Goal: Transaction & Acquisition: Purchase product/service

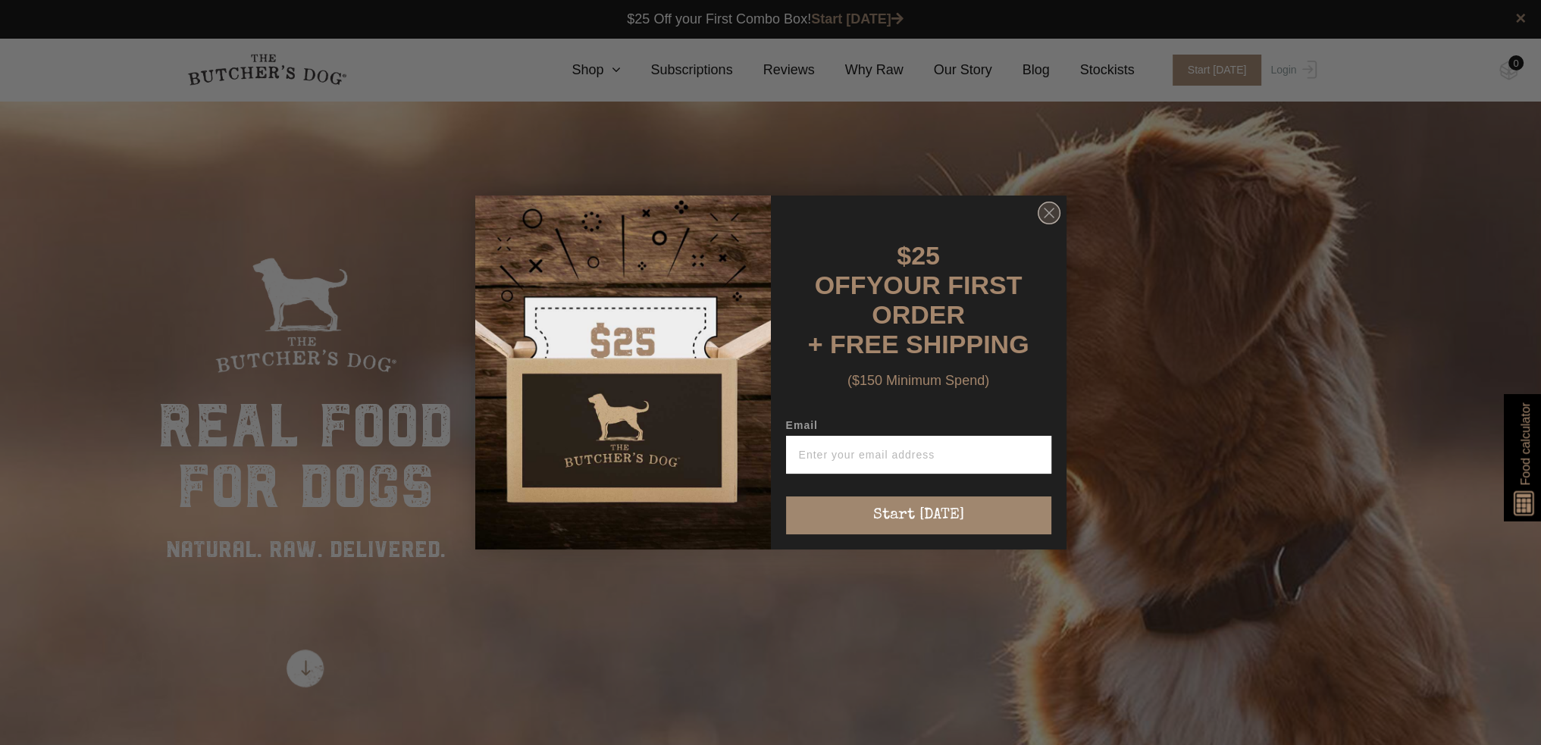
click at [1054, 215] on circle "Close dialog" at bounding box center [1049, 213] width 22 height 22
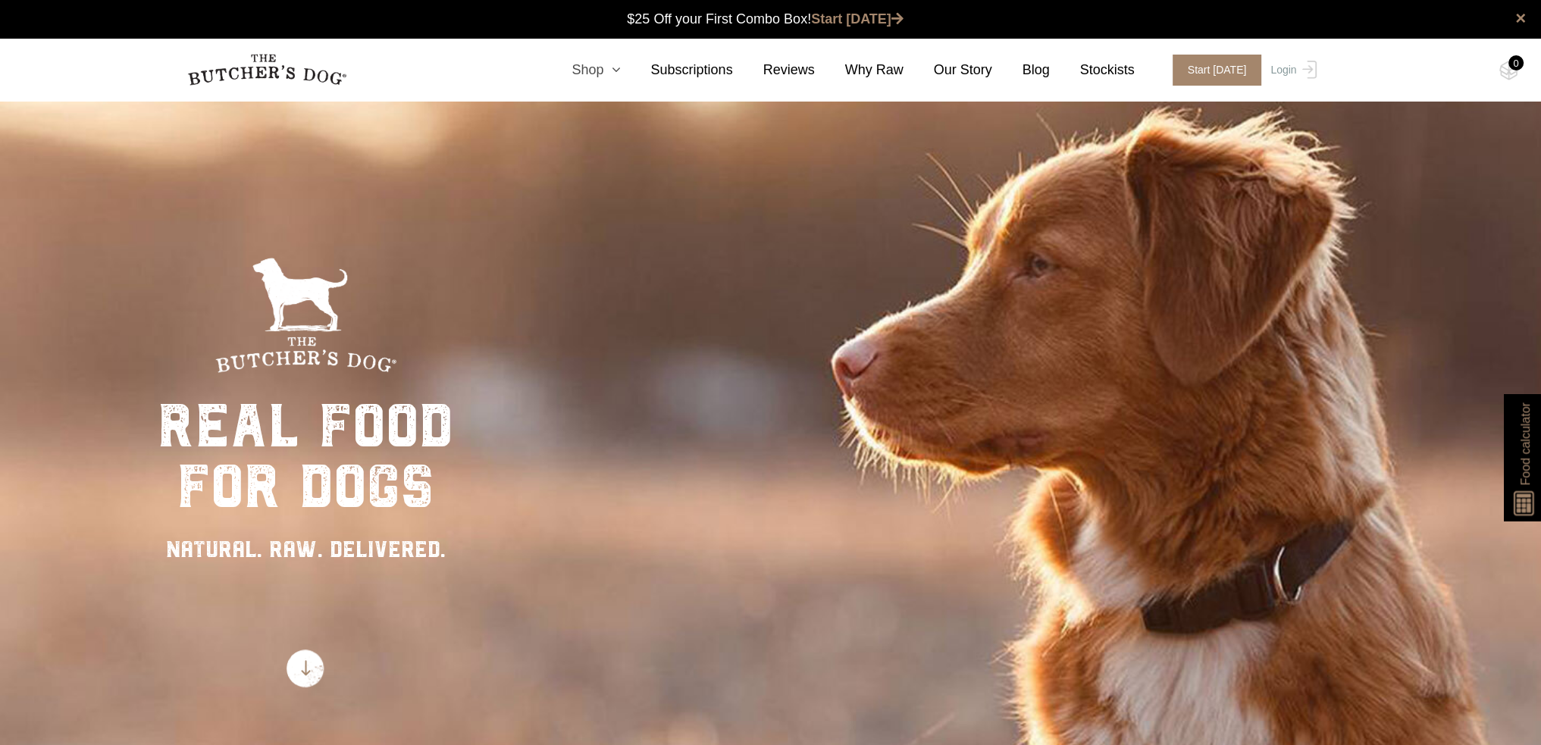
click at [620, 70] on link "Shop" at bounding box center [580, 70] width 79 height 20
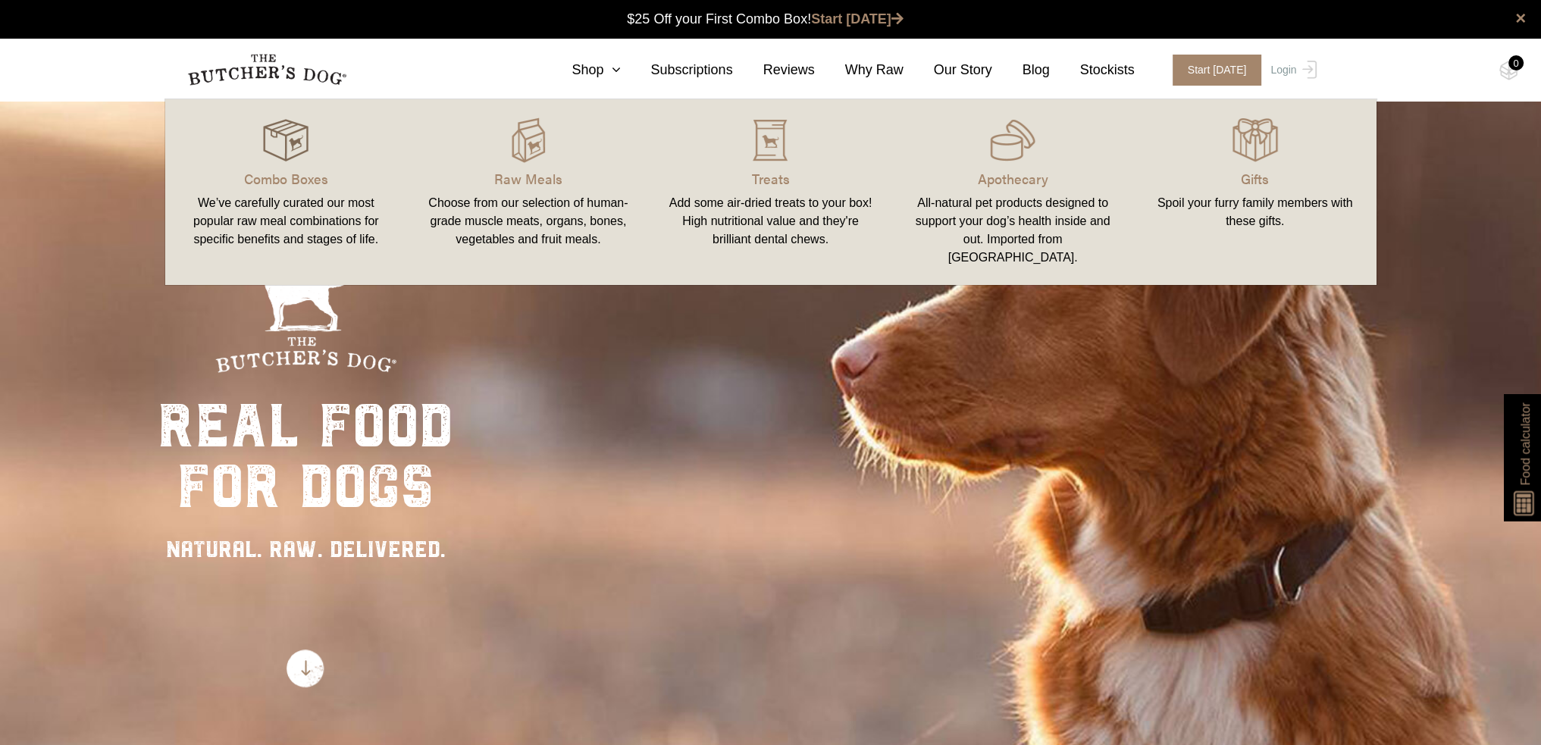
click at [282, 137] on img at bounding box center [285, 140] width 45 height 45
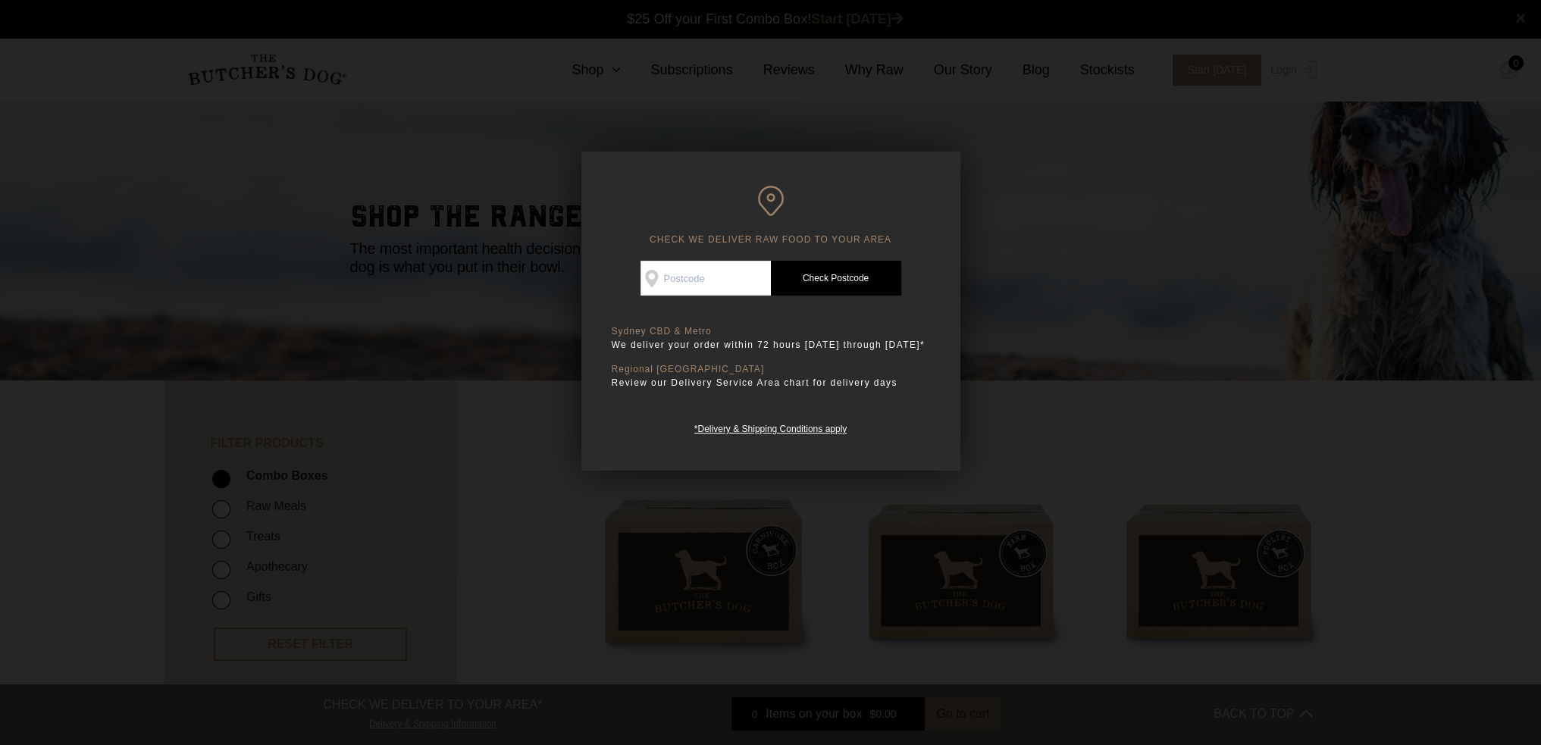
click at [1118, 337] on div at bounding box center [770, 372] width 1541 height 745
